Goal: Task Accomplishment & Management: Manage account settings

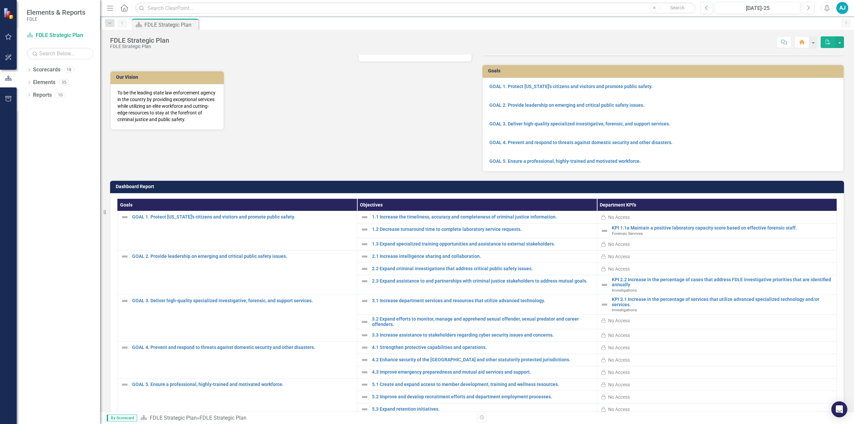
scroll to position [73, 0]
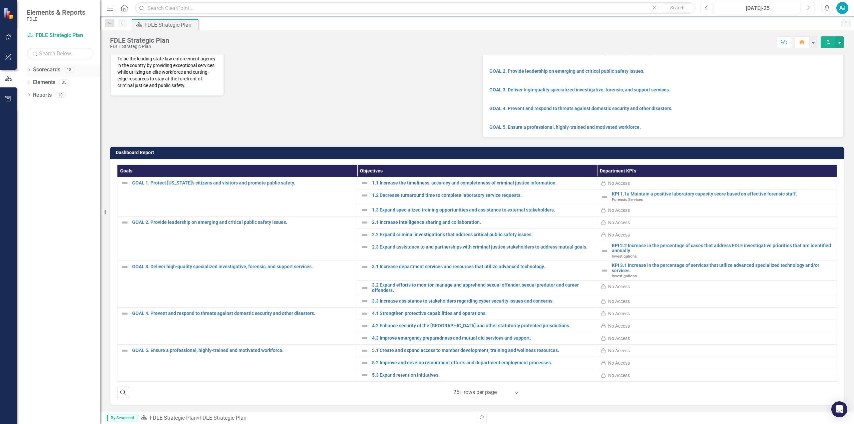
click at [31, 72] on div "Dropdown" at bounding box center [29, 71] width 5 height 6
click at [31, 70] on div "Dropdown" at bounding box center [28, 69] width 6 height 5
click at [31, 84] on icon "Dropdown" at bounding box center [29, 83] width 5 height 4
click at [31, 84] on div "Dropdown" at bounding box center [29, 83] width 5 height 3
click at [30, 96] on icon "Dropdown" at bounding box center [29, 96] width 5 height 4
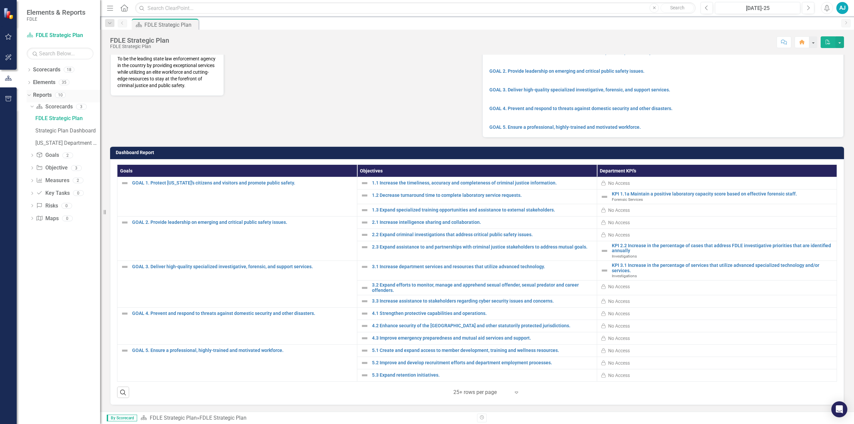
click at [30, 96] on div "Dropdown" at bounding box center [28, 94] width 6 height 5
click at [32, 71] on div "Dropdown Scorecards 18" at bounding box center [63, 70] width 73 height 13
click at [32, 68] on div "Dropdown Scorecards 18" at bounding box center [63, 70] width 73 height 13
click at [29, 70] on icon "Dropdown" at bounding box center [29, 71] width 5 height 4
click at [35, 108] on div "Dropdown" at bounding box center [33, 108] width 7 height 6
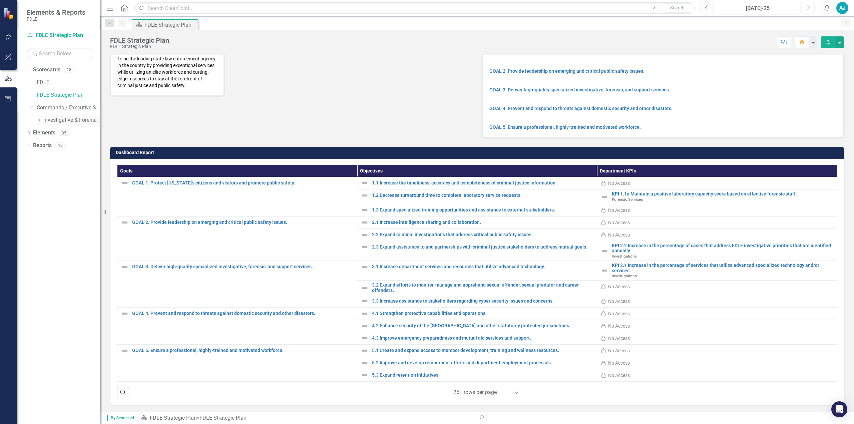
click at [37, 120] on icon "Dropdown" at bounding box center [39, 120] width 5 height 4
click at [48, 144] on icon "Dropdown" at bounding box center [45, 145] width 5 height 4
click at [53, 159] on icon "Dropdown" at bounding box center [52, 158] width 5 height 4
click at [73, 208] on link "OROC" at bounding box center [81, 209] width 37 height 8
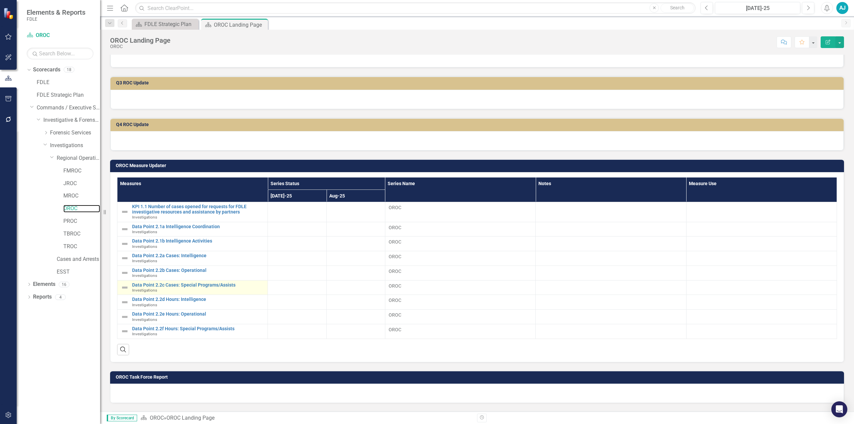
scroll to position [200, 0]
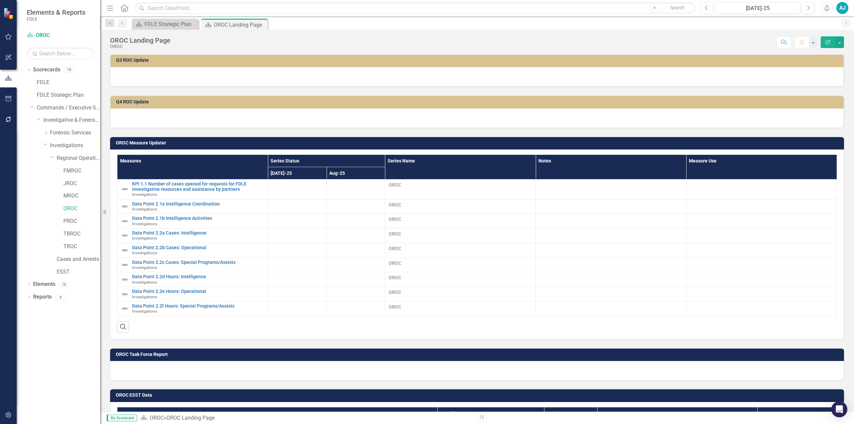
drag, startPoint x: 122, startPoint y: 142, endPoint x: 157, endPoint y: 143, distance: 35.4
click at [157, 143] on h3 "OROC Measure Updater" at bounding box center [478, 142] width 725 height 5
click at [291, 188] on td at bounding box center [297, 189] width 59 height 20
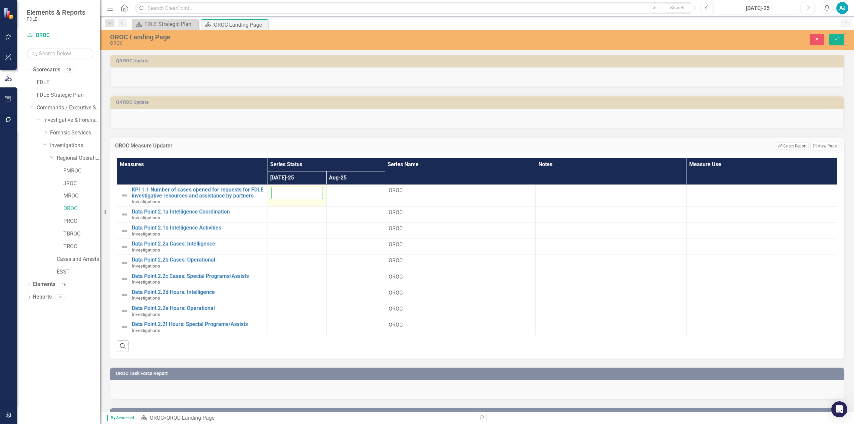
click at [287, 192] on input "number" at bounding box center [297, 193] width 52 height 12
type input "18"
click at [836, 39] on icon "Save" at bounding box center [837, 39] width 6 height 5
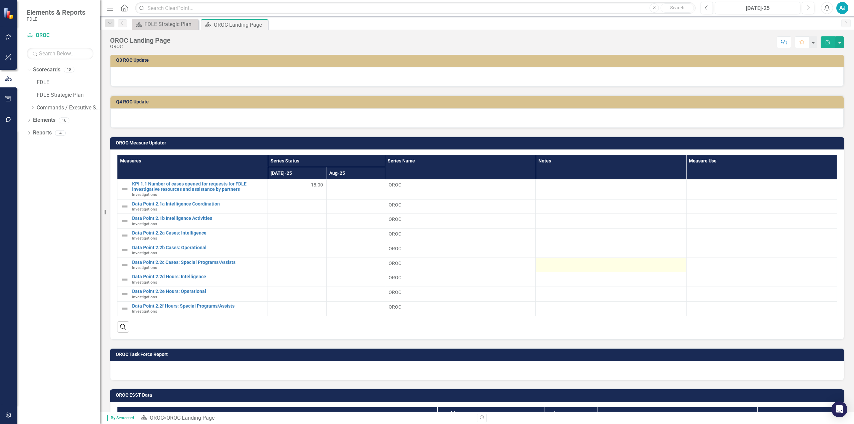
scroll to position [233, 0]
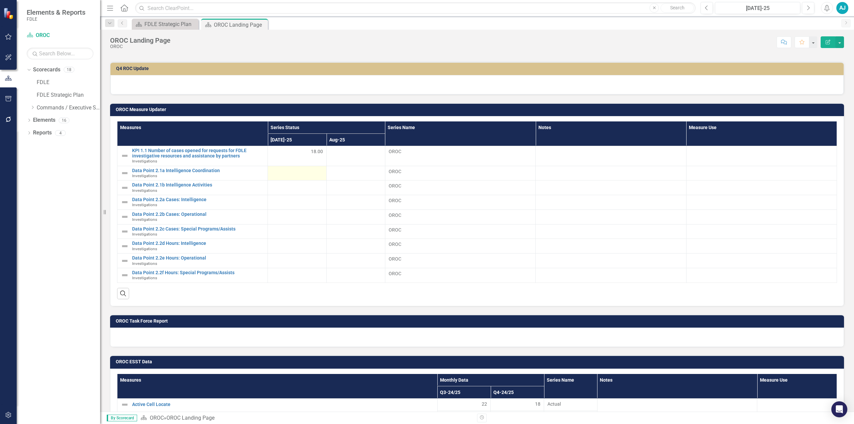
click at [295, 173] on div at bounding box center [297, 172] width 52 height 8
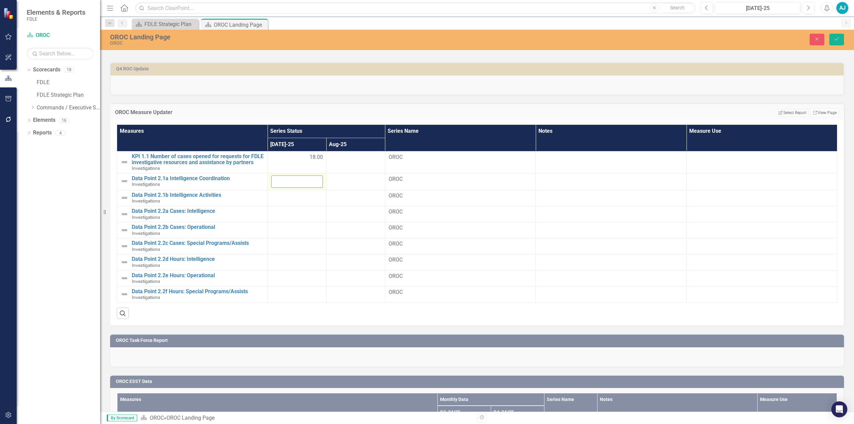
click at [289, 180] on input "number" at bounding box center [297, 181] width 52 height 12
type input "95.5"
click at [297, 193] on div at bounding box center [297, 196] width 52 height 8
click at [298, 197] on input "number" at bounding box center [297, 198] width 52 height 12
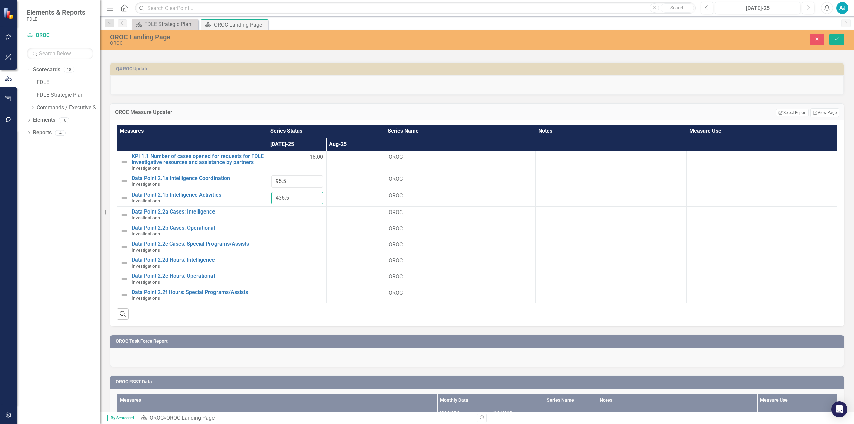
type input "436.5"
click at [226, 105] on div "OROC Measure Updater Edit Report Select Report Link View Page" at bounding box center [477, 111] width 734 height 16
drag, startPoint x: 836, startPoint y: 40, endPoint x: 839, endPoint y: 57, distance: 17.3
click at [836, 40] on icon "Save" at bounding box center [837, 39] width 6 height 5
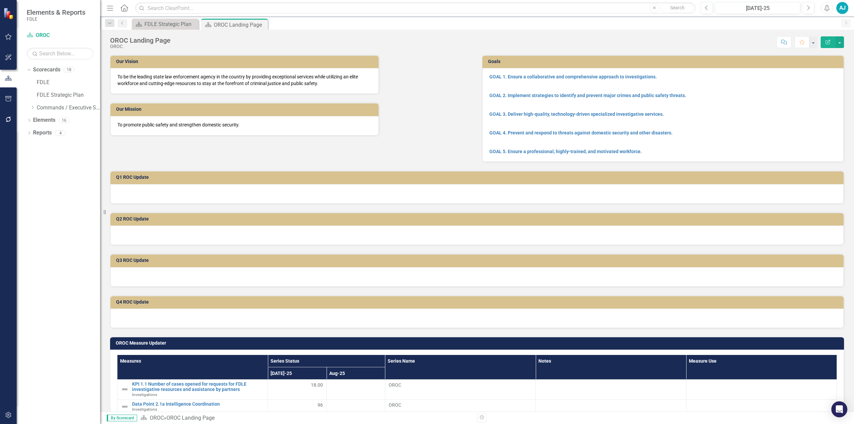
scroll to position [133, 0]
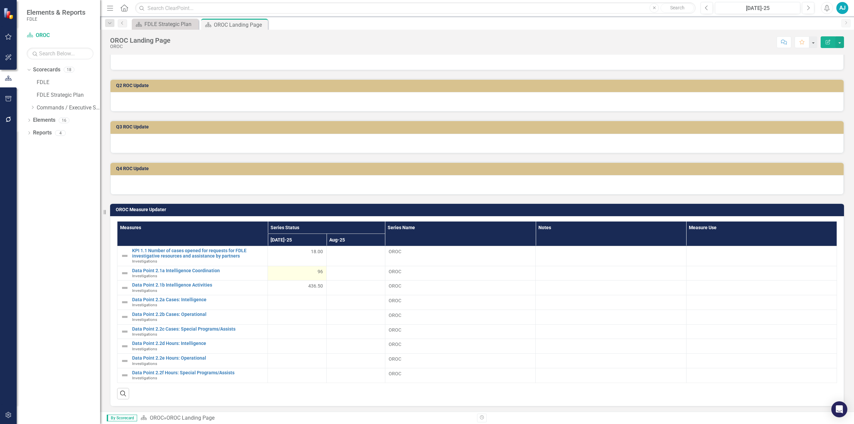
click at [306, 270] on div "96" at bounding box center [297, 271] width 52 height 7
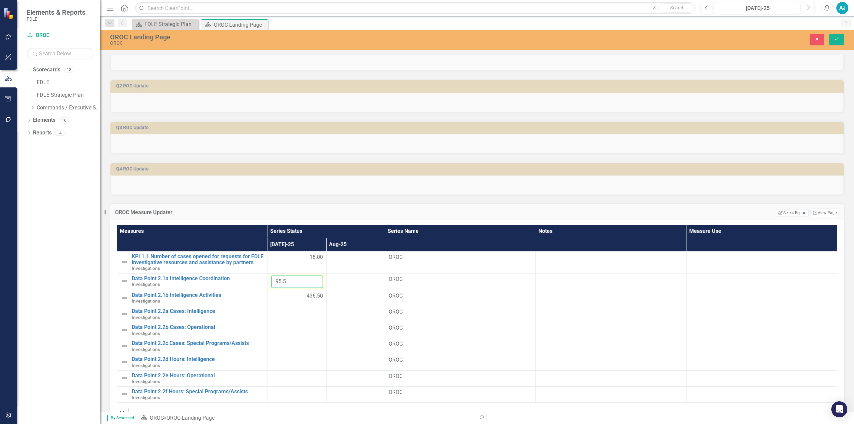
click at [293, 278] on input "95.5" at bounding box center [297, 282] width 52 height 12
click at [386, 188] on div "Q4 ROC Update" at bounding box center [477, 174] width 744 height 41
click at [833, 38] on button "Save" at bounding box center [836, 40] width 15 height 12
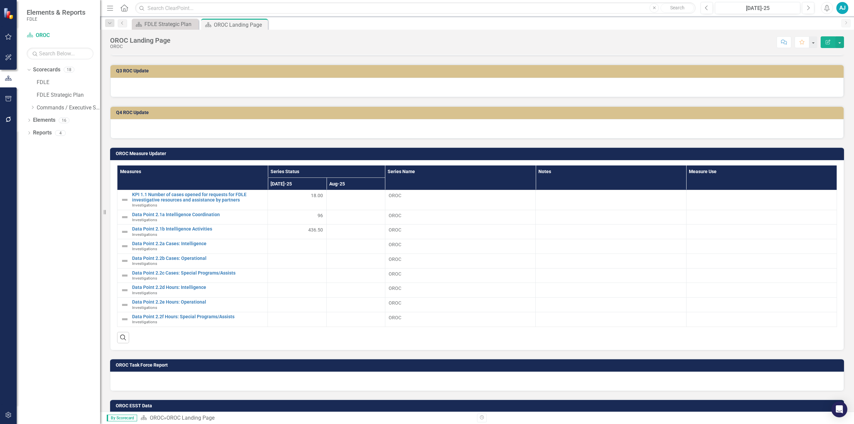
scroll to position [200, 0]
